Goal: Navigation & Orientation: Find specific page/section

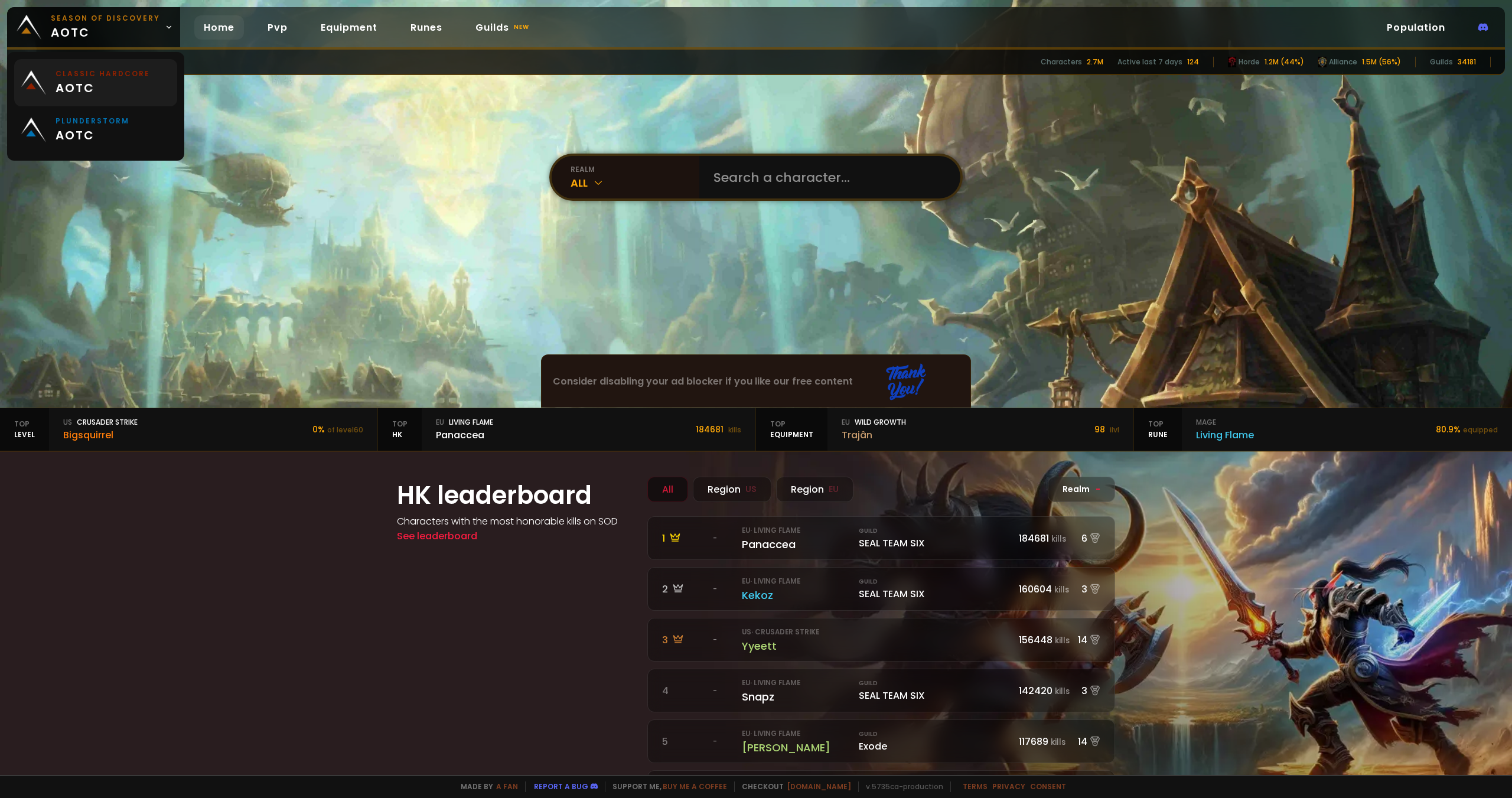
click at [100, 81] on span "aotc" at bounding box center [103, 88] width 95 height 18
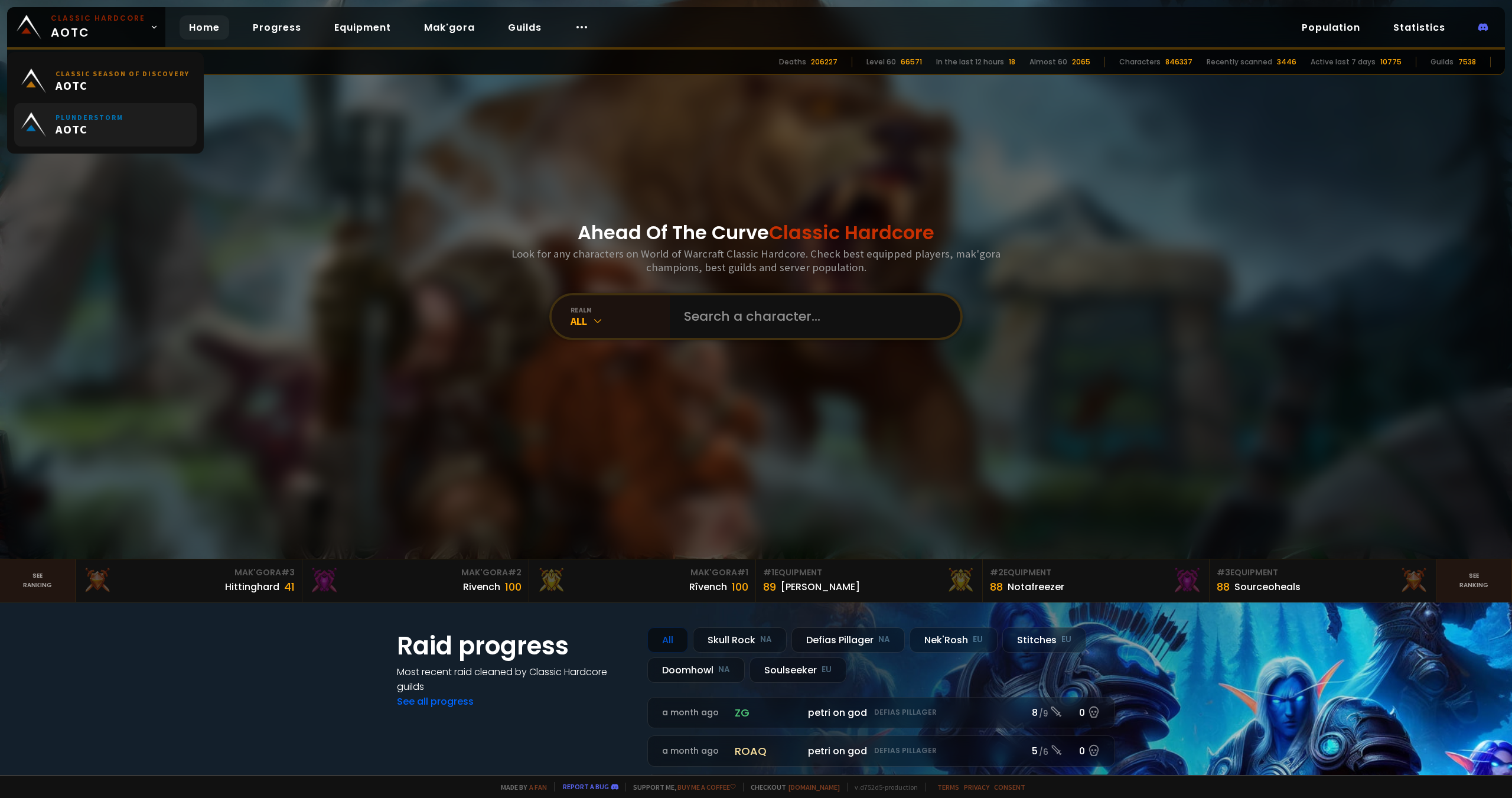
click at [117, 129] on span "AOTC" at bounding box center [89, 129] width 68 height 15
